Goal: Information Seeking & Learning: Learn about a topic

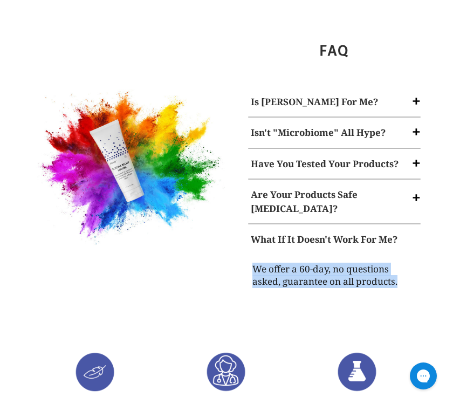
scroll to position [1354, 0]
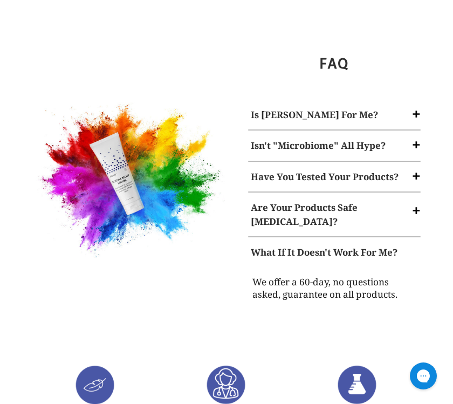
click at [415, 108] on span at bounding box center [416, 113] width 11 height 11
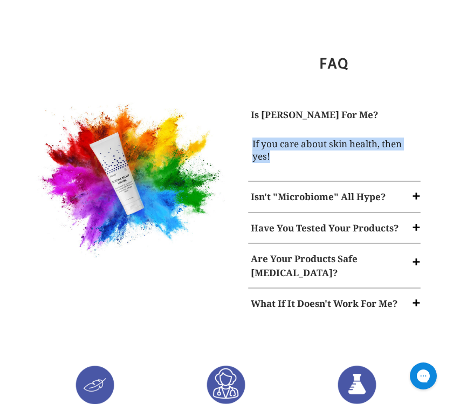
copy p "If you care about skin health, then yes!"
drag, startPoint x: 271, startPoint y: 128, endPoint x: 250, endPoint y: 114, distance: 24.8
click at [251, 136] on p "If you care about skin health, then yes!" at bounding box center [334, 150] width 167 height 28
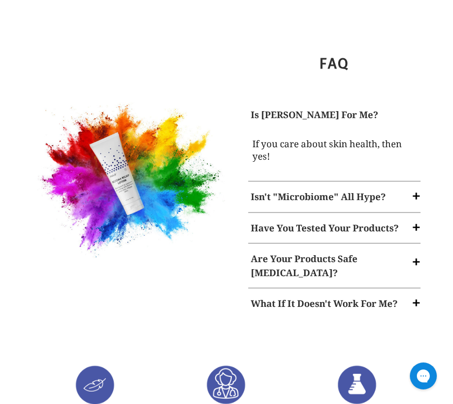
click at [416, 222] on span at bounding box center [416, 227] width 11 height 11
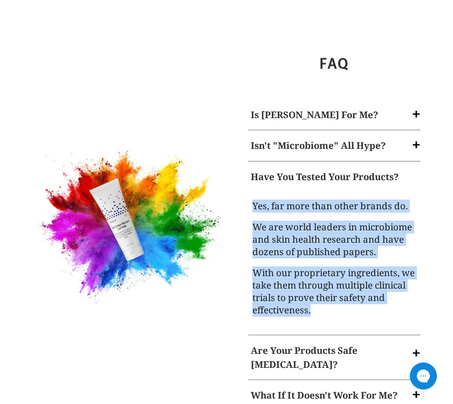
copy div "Yes, far more than other brands do. We are world leaders in microbiome and skin…"
drag, startPoint x: 314, startPoint y: 279, endPoint x: 251, endPoint y: 176, distance: 121.1
click at [251, 199] on div "Yes, far more than other brands do. We are world leaders in microbiome and skin…" at bounding box center [334, 259] width 167 height 120
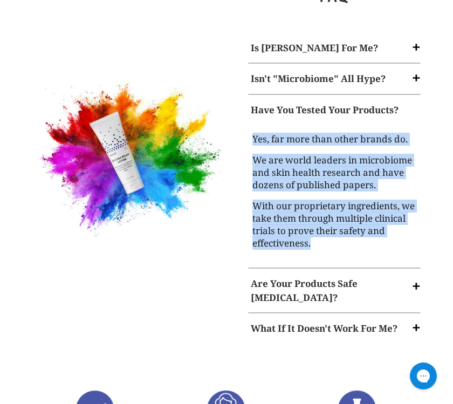
scroll to position [1426, 0]
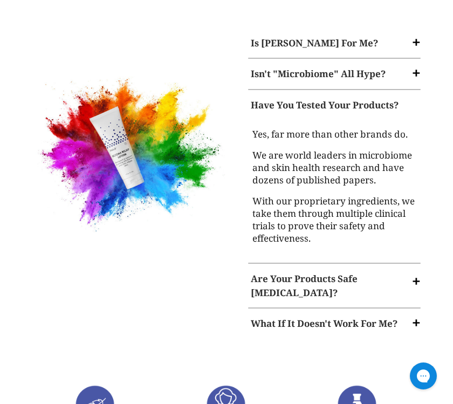
click at [418, 276] on span at bounding box center [416, 281] width 11 height 11
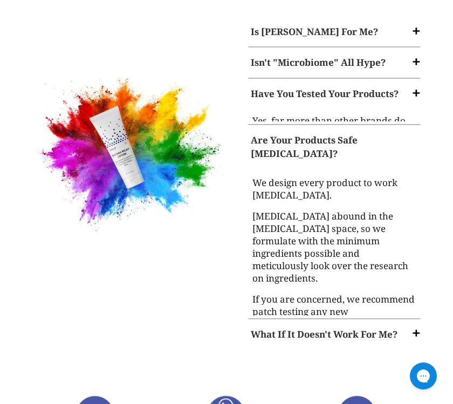
scroll to position [1438, 0]
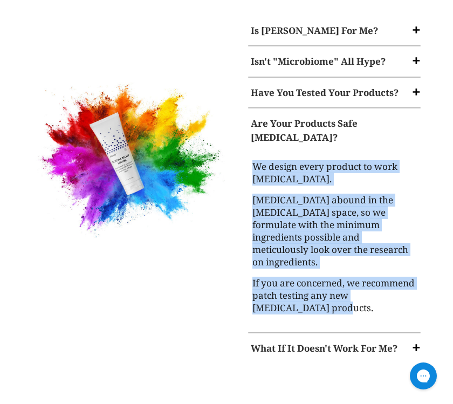
copy div "We design every product to work [MEDICAL_DATA]. [MEDICAL_DATA] abound in the [M…"
drag, startPoint x: 252, startPoint y: 135, endPoint x: 349, endPoint y: 267, distance: 163.2
click at [349, 267] on div "We design every product to work [MEDICAL_DATA]. [MEDICAL_DATA] abound in the [M…" at bounding box center [334, 237] width 167 height 156
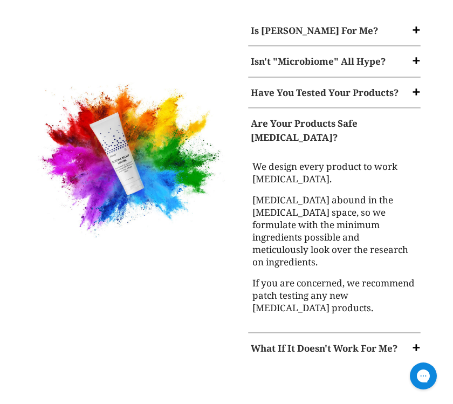
click at [415, 342] on span at bounding box center [416, 347] width 11 height 11
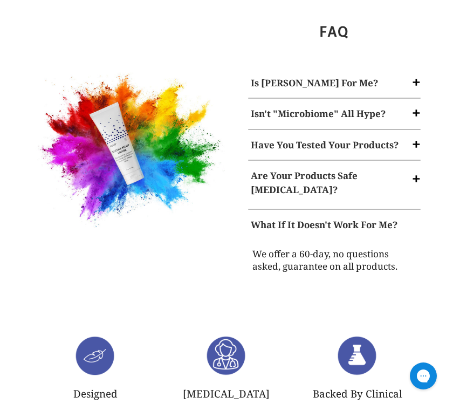
scroll to position [1380, 0]
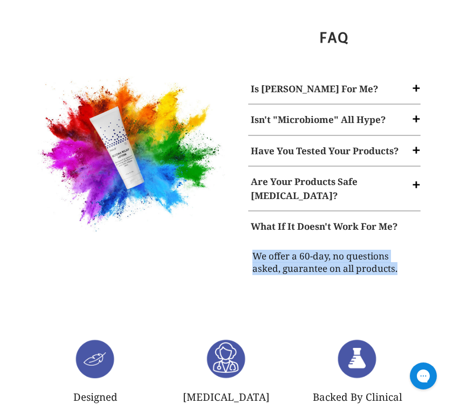
copy p "We offer a 60-day, no questions asked, guarantee on all products."
drag, startPoint x: 407, startPoint y: 242, endPoint x: 248, endPoint y: 230, distance: 159.6
click at [248, 242] on div "We offer a 60-day, no questions asked, guarantee on all products." at bounding box center [334, 265] width 178 height 46
